Goal: Information Seeking & Learning: Learn about a topic

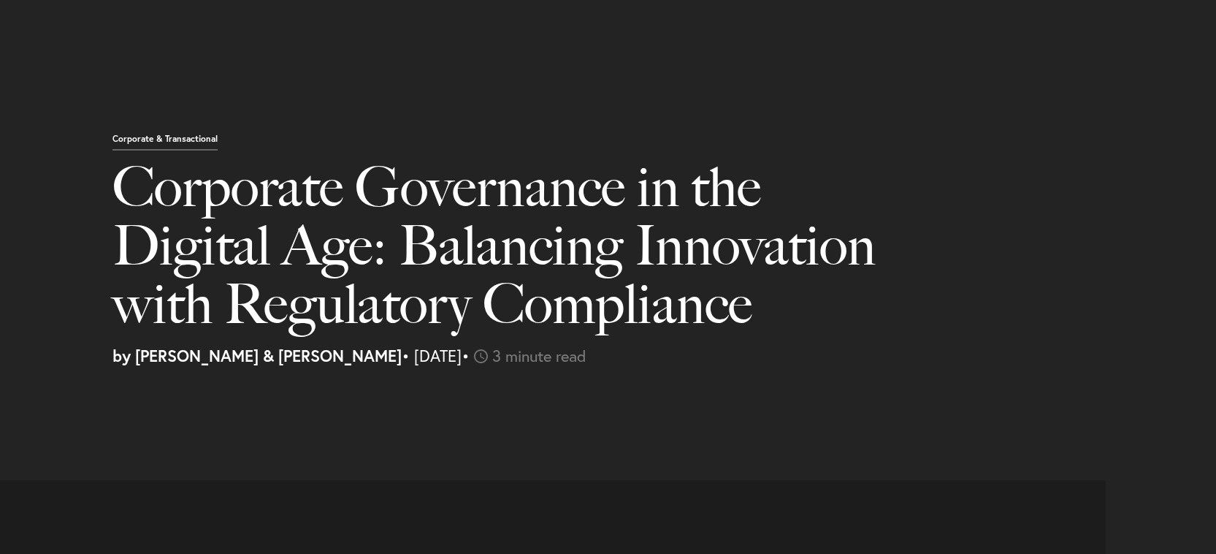
select select "US"
select select "Austin"
select select "Business and Civil Litigation"
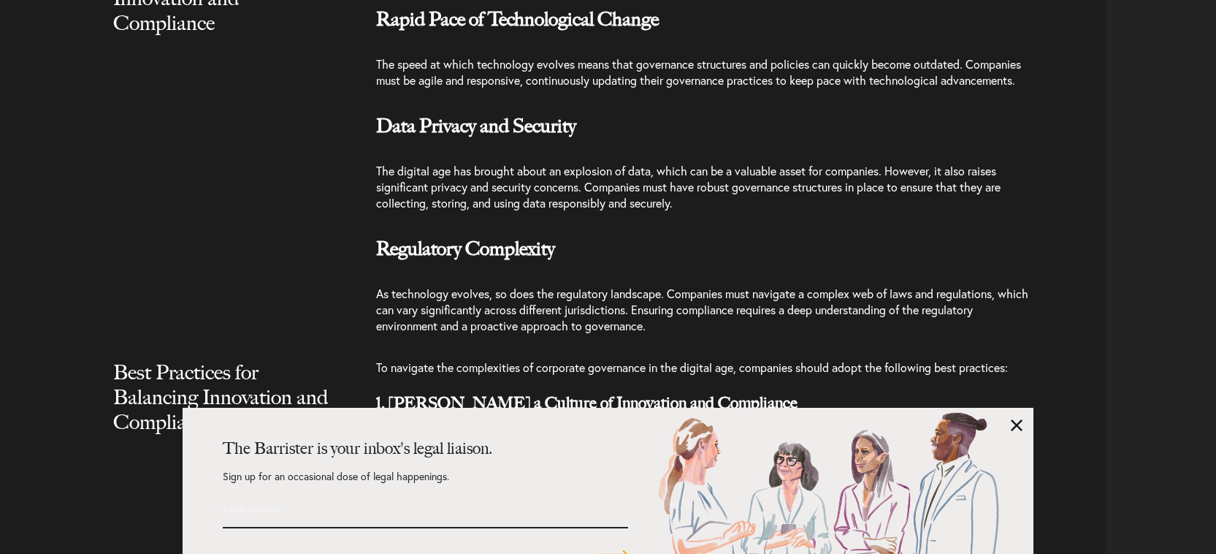
scroll to position [1707, 0]
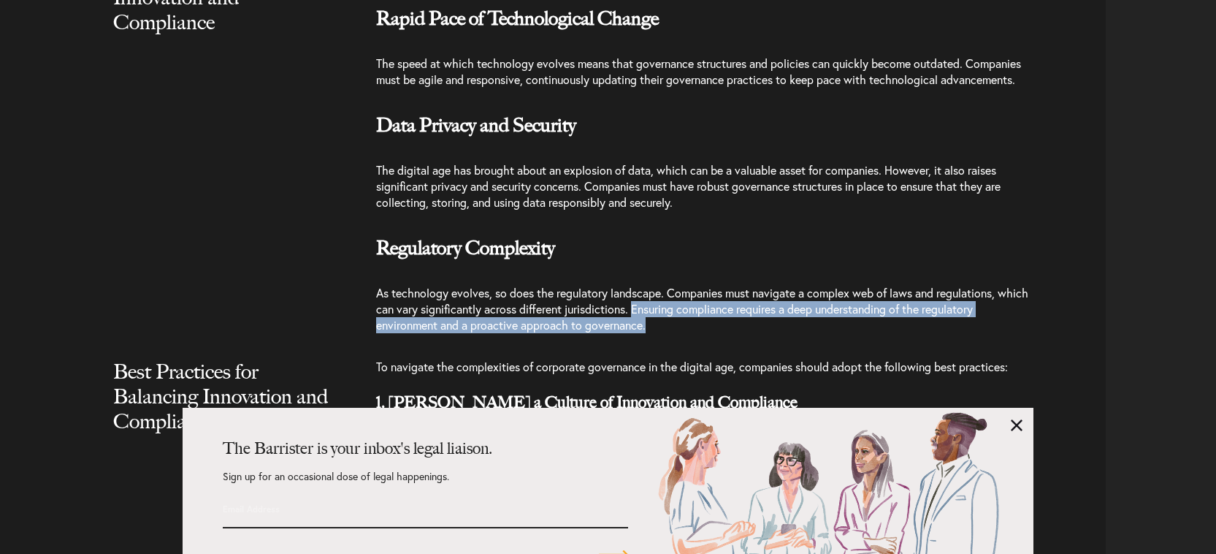
drag, startPoint x: 667, startPoint y: 327, endPoint x: 725, endPoint y: 346, distance: 61.2
click at [725, 346] on p "As technology evolves, so does the regulatory landscape. Companies must navigat…" at bounding box center [704, 308] width 657 height 77
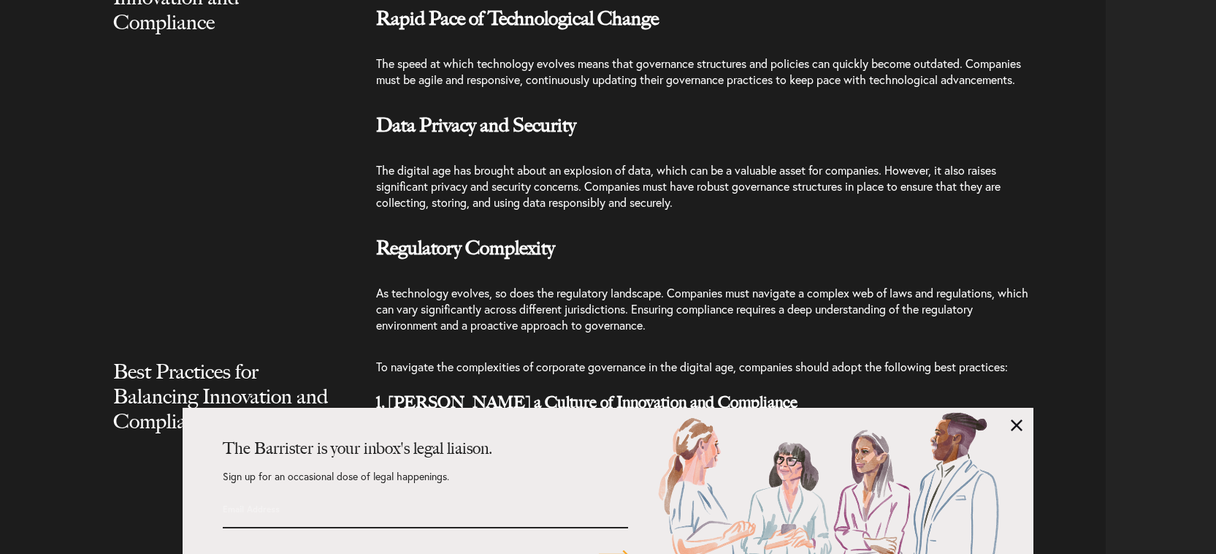
drag, startPoint x: 661, startPoint y: 286, endPoint x: 675, endPoint y: 323, distance: 39.8
click at [663, 290] on div "Integrating digital technologies into business operations presents a unique set…" at bounding box center [741, 154] width 730 height 388
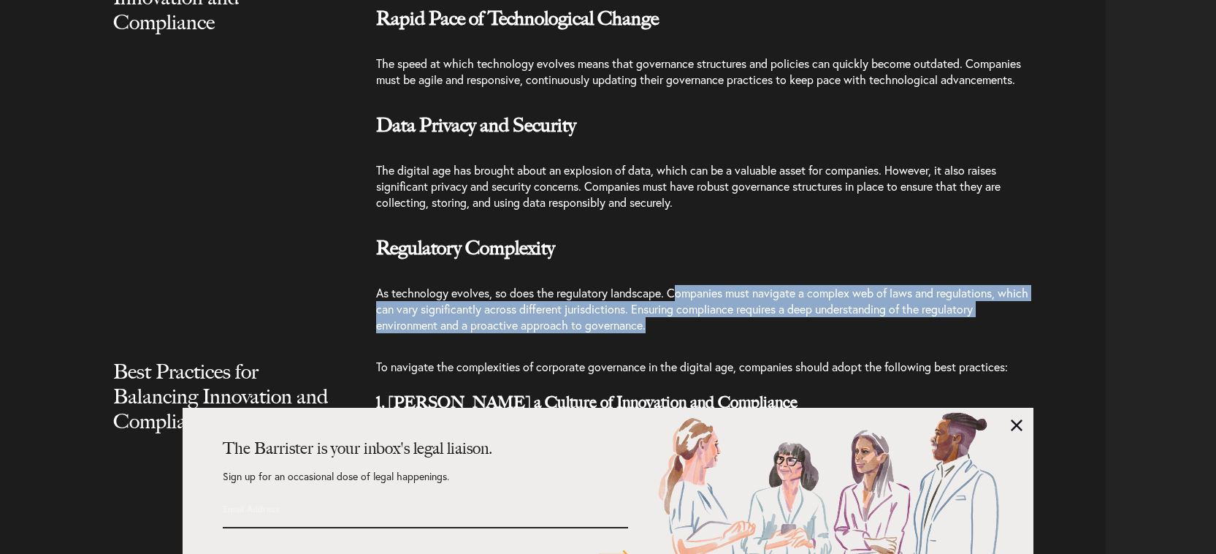
drag, startPoint x: 674, startPoint y: 315, endPoint x: 826, endPoint y: 373, distance: 163.5
click at [826, 373] on article "[PERSON_NAME] advocated for the betterment of society as a whole rather than th…" at bounding box center [558, 429] width 1095 height 3313
copy article "ompanies must navigate a complex web of laws and regulations, which can vary si…"
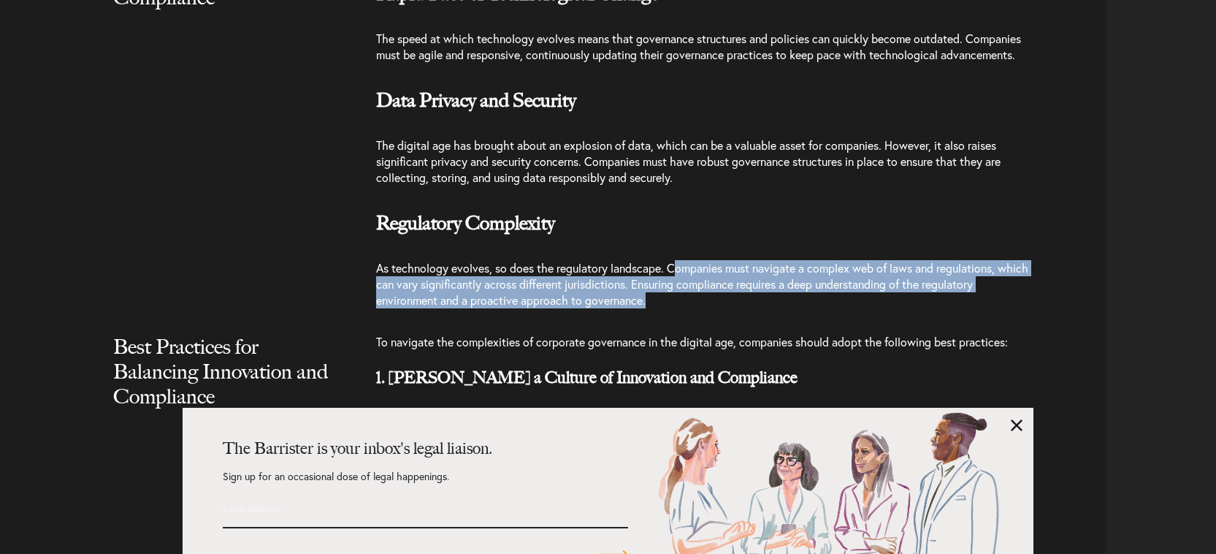
scroll to position [1760, 0]
